Goal: Task Accomplishment & Management: Use online tool/utility

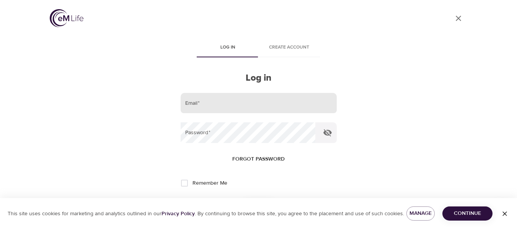
click at [194, 106] on input "email" at bounding box center [258, 103] width 156 height 21
type input "[EMAIL_ADDRESS][PERSON_NAME][DOMAIN_NAME]"
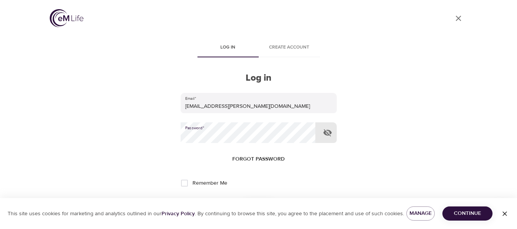
click at [240, 200] on button "Log in" at bounding box center [258, 208] width 37 height 16
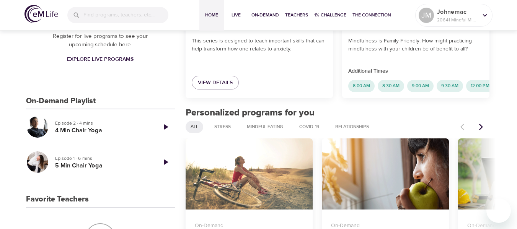
scroll to position [153, 0]
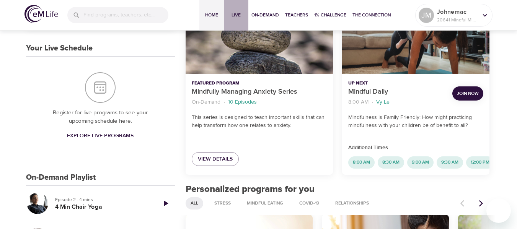
click at [235, 12] on span "Live" at bounding box center [236, 15] width 18 height 8
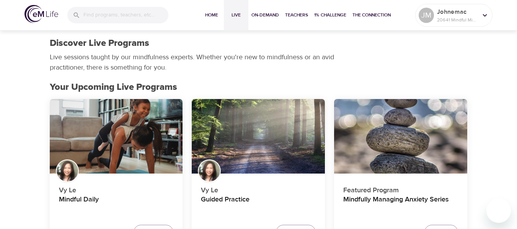
scroll to position [115, 0]
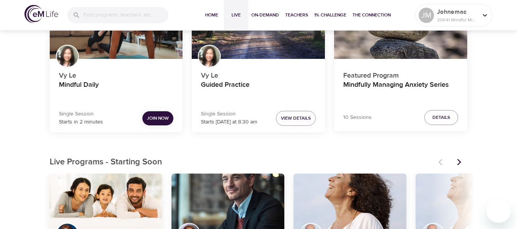
click at [157, 119] on span "Join Now" at bounding box center [158, 118] width 22 height 8
